Goal: Task Accomplishment & Management: Use online tool/utility

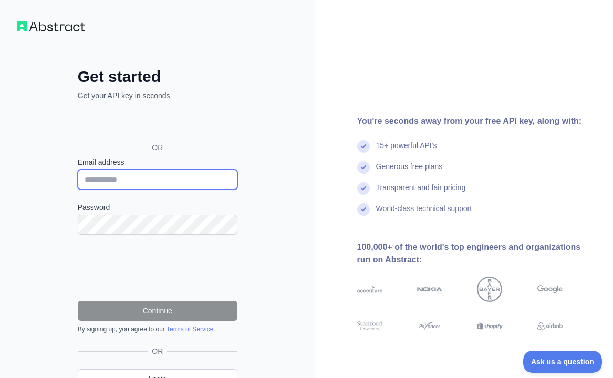
click at [118, 178] on input "Email address" at bounding box center [158, 180] width 160 height 20
paste input "**********"
type input "**********"
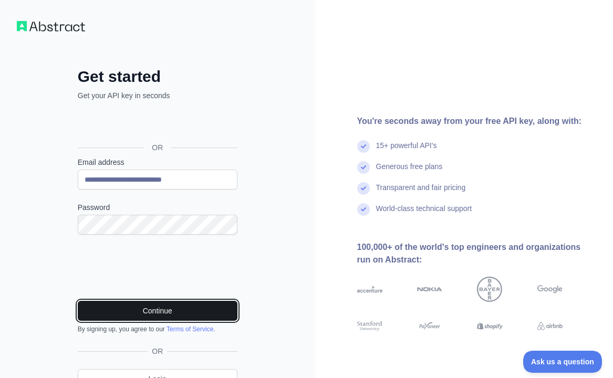
click at [173, 312] on button "Continue" at bounding box center [158, 311] width 160 height 20
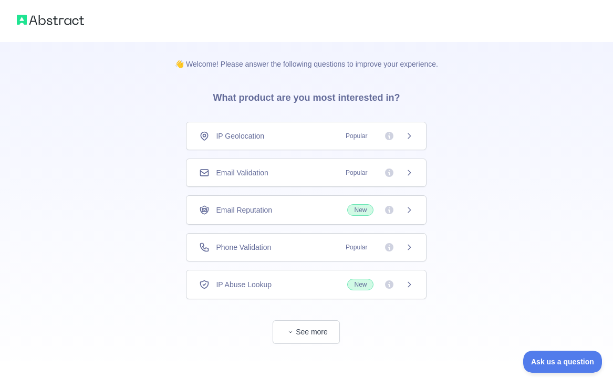
click at [264, 140] on span "IP Geolocation" at bounding box center [240, 136] width 48 height 11
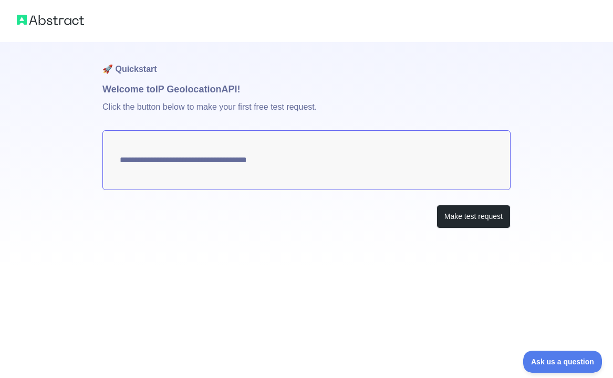
type textarea "**********"
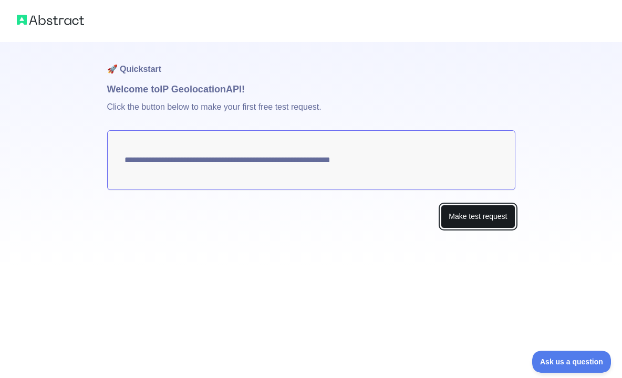
click at [465, 223] on button "Make test request" at bounding box center [478, 217] width 74 height 24
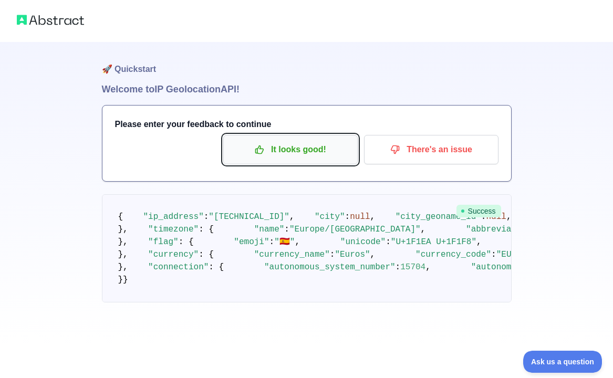
click at [305, 144] on p "It looks good!" at bounding box center [290, 150] width 119 height 18
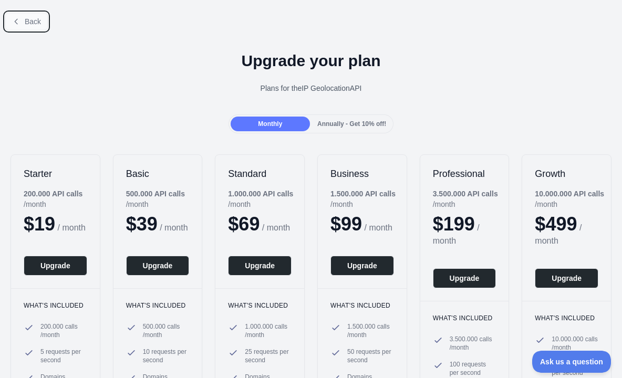
click at [35, 22] on span "Back" at bounding box center [33, 21] width 16 height 8
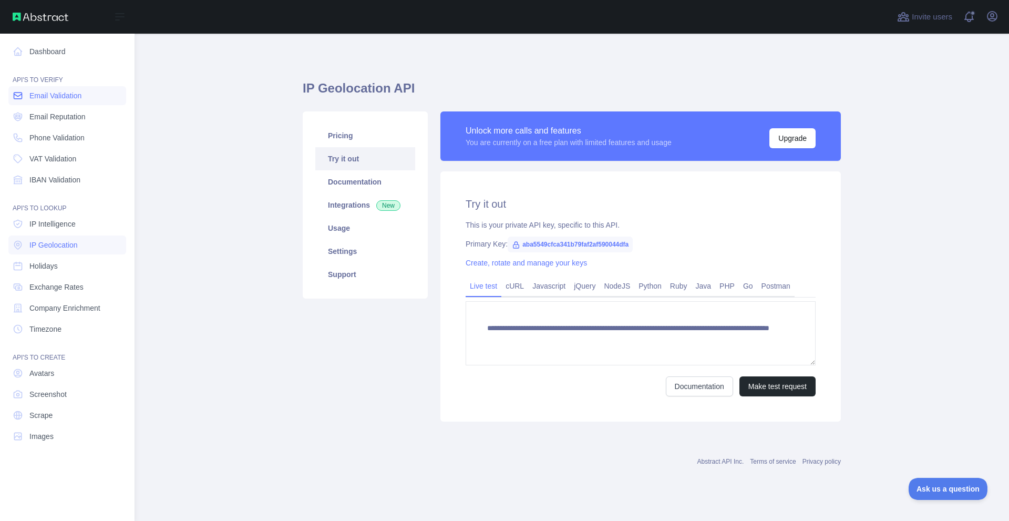
click at [76, 90] on link "Email Validation" at bounding box center [67, 95] width 118 height 19
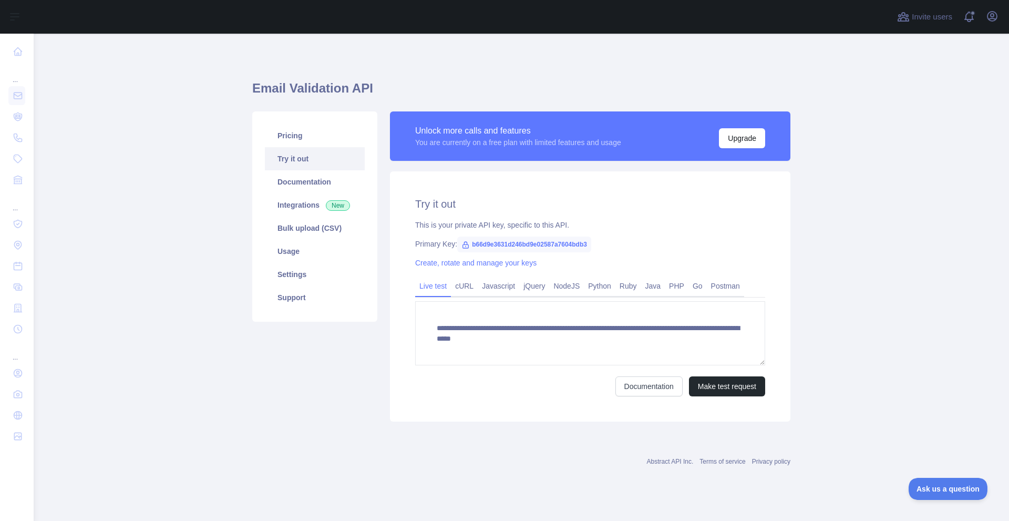
drag, startPoint x: 320, startPoint y: 391, endPoint x: 419, endPoint y: 337, distance: 113.1
click at [320, 378] on div "Pricing Try it out Documentation Integrations New Bulk upload (CSV) Usage Setti…" at bounding box center [315, 266] width 138 height 310
drag, startPoint x: 594, startPoint y: 245, endPoint x: 471, endPoint y: 246, distance: 123.5
click at [471, 246] on div "Primary Key: b66d9e3631d246bd9e02587a7604bdb3" at bounding box center [590, 244] width 350 height 11
copy span "b66d9e3631d246bd9e02587a7604bdb3"
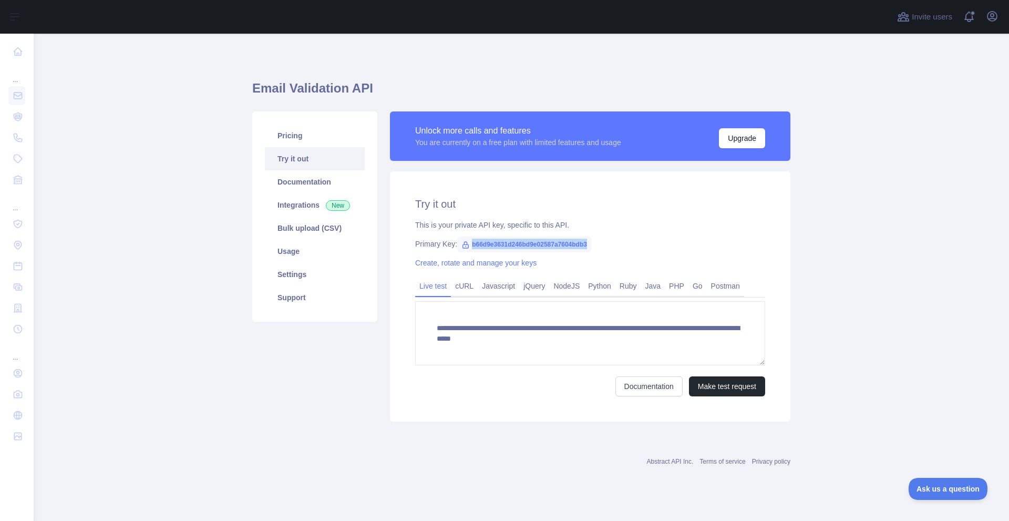
copy span "b66d9e3631d246bd9e02587a7604bdb3"
